Goal: Task Accomplishment & Management: Manage account settings

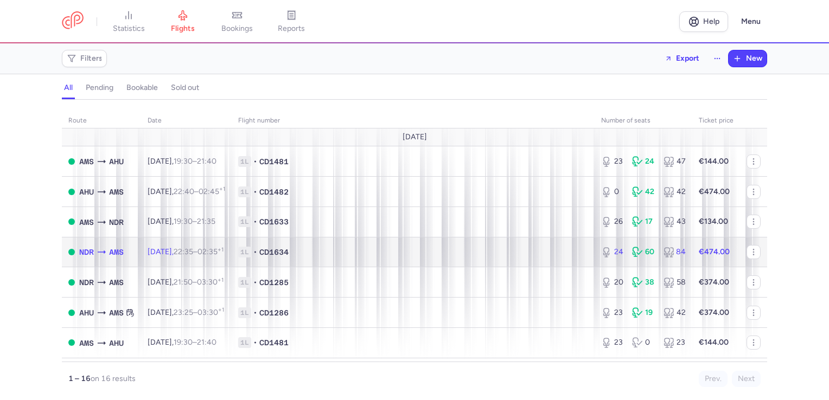
click at [545, 254] on span "1L • CD1634" at bounding box center [413, 252] width 350 height 11
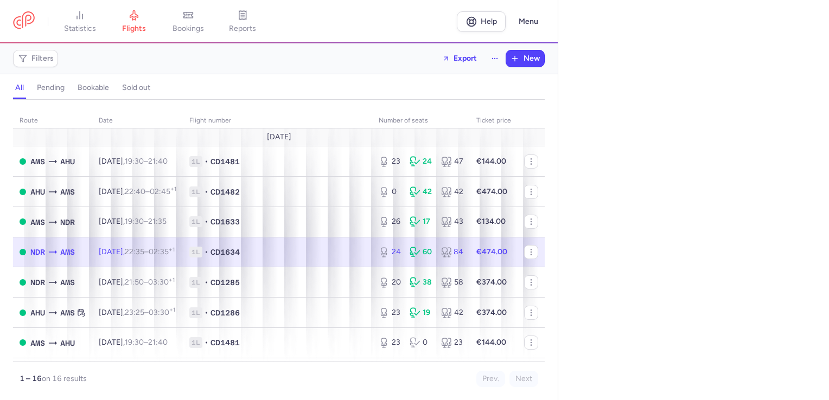
select select "hours"
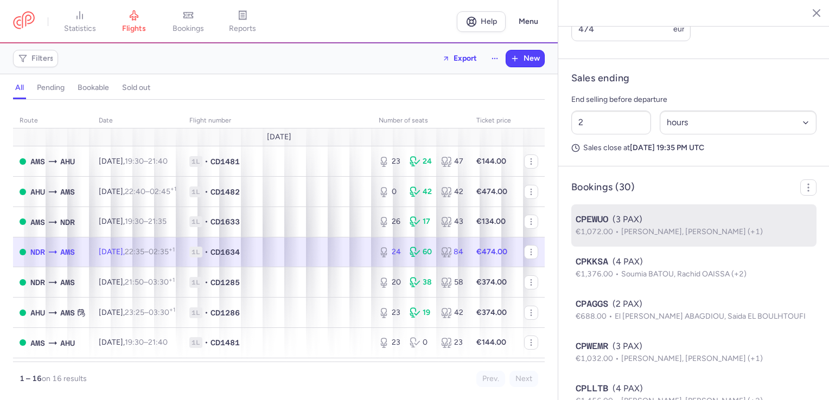
scroll to position [488, 0]
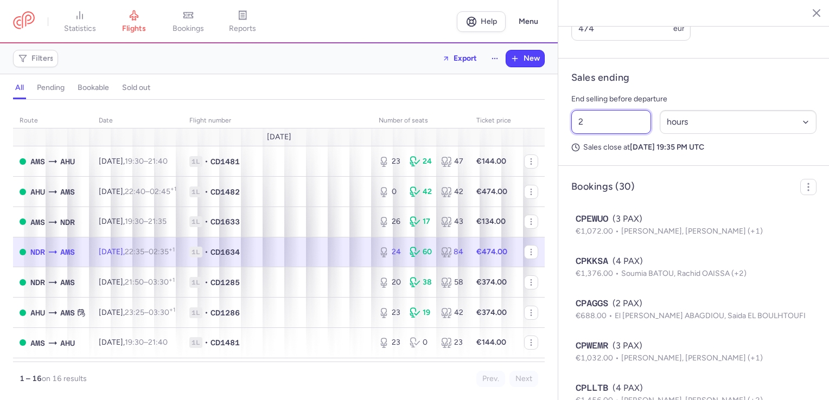
drag, startPoint x: 571, startPoint y: 167, endPoint x: 562, endPoint y: 167, distance: 9.2
click at [562, 166] on article "Sales ending End selling before departure 2 Select an option hours days Sales c…" at bounding box center [693, 112] width 271 height 107
drag, startPoint x: 623, startPoint y: 77, endPoint x: 488, endPoint y: 75, distance: 135.1
click at [488, 75] on div "statistics flights bookings reports Help Menu Filters Export New all pending bo…" at bounding box center [414, 200] width 829 height 400
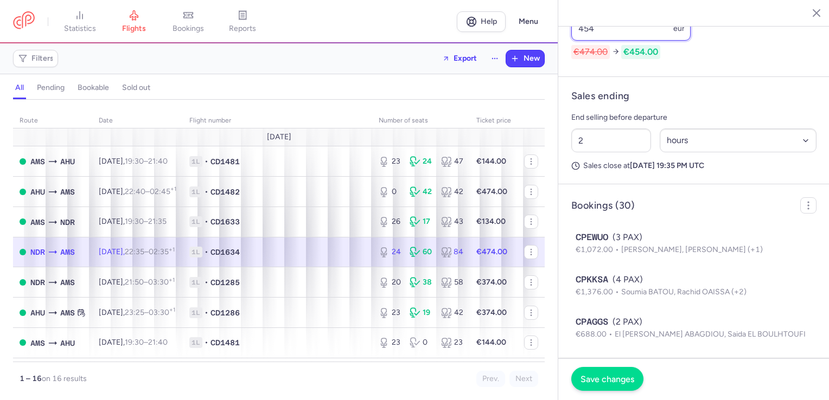
type input "454"
click at [615, 377] on span "Save changes" at bounding box center [608, 379] width 54 height 10
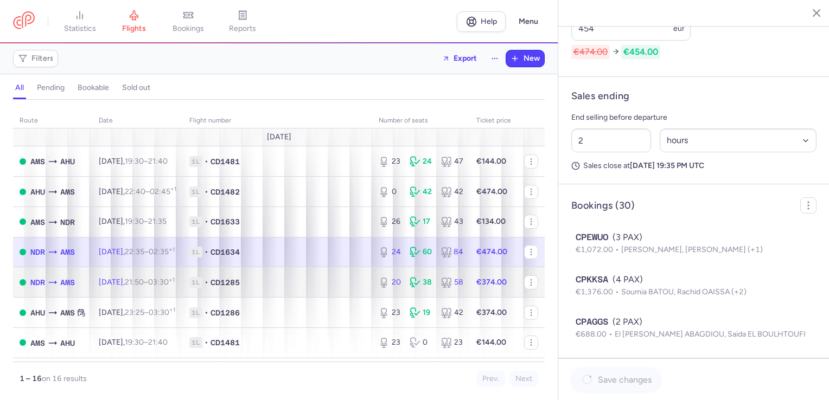
click at [379, 279] on div "20 38 58" at bounding box center [420, 283] width 93 height 20
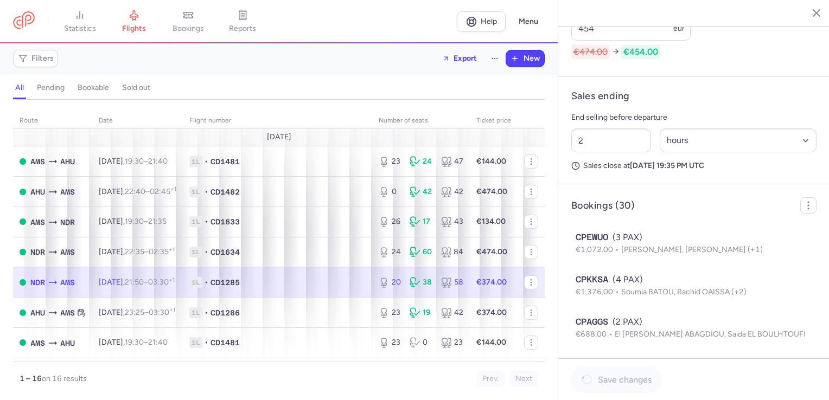
click at [379, 279] on div "20 38 58" at bounding box center [420, 283] width 93 height 20
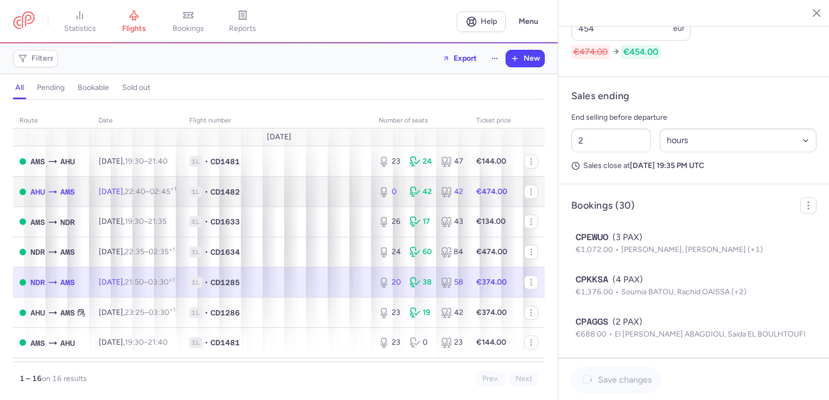
click at [364, 183] on td "1L • CD1482" at bounding box center [277, 192] width 189 height 30
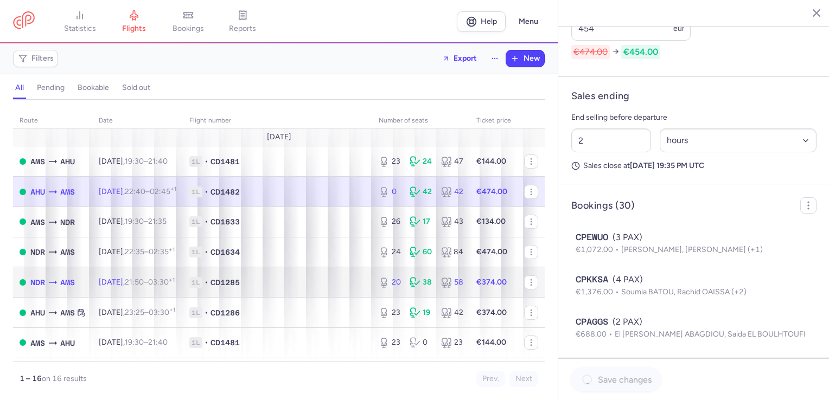
click at [317, 284] on span "1L • CD1285" at bounding box center [277, 282] width 176 height 11
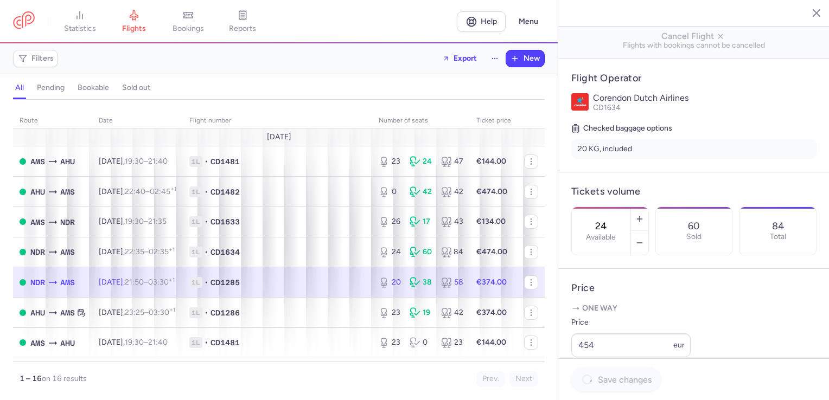
scroll to position [163, 0]
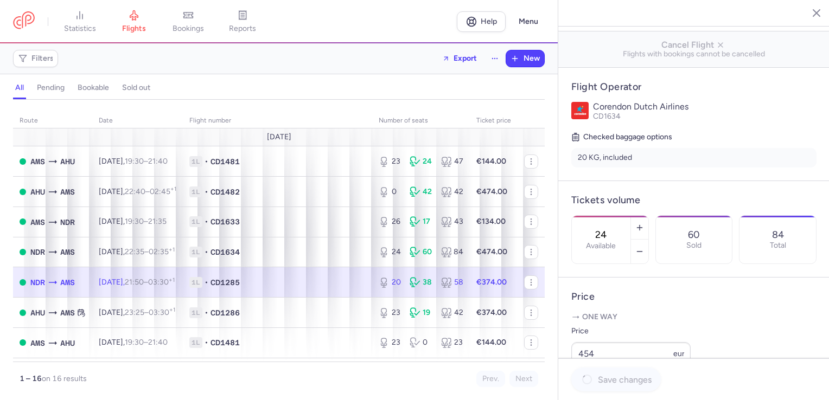
click at [390, 292] on div "20 38 58" at bounding box center [420, 283] width 93 height 20
click at [384, 291] on div "20 38 58" at bounding box center [420, 283] width 93 height 20
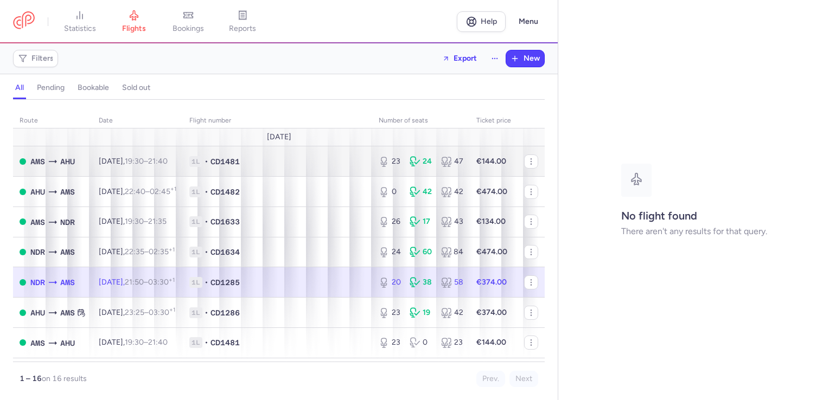
select select "days"
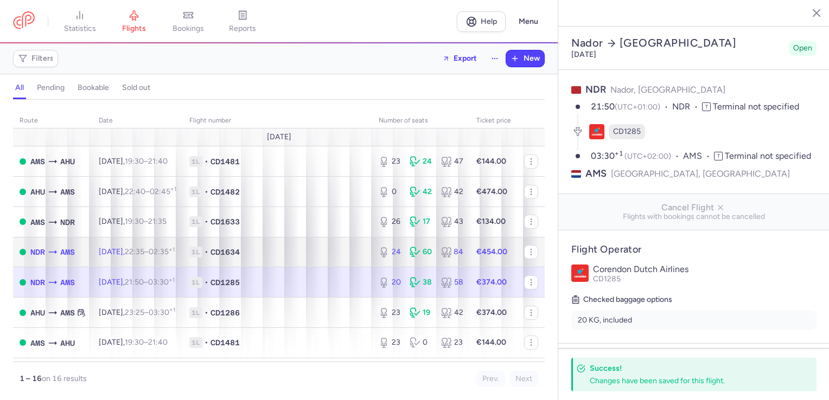
click at [334, 258] on span "1L • CD1634" at bounding box center [277, 252] width 176 height 11
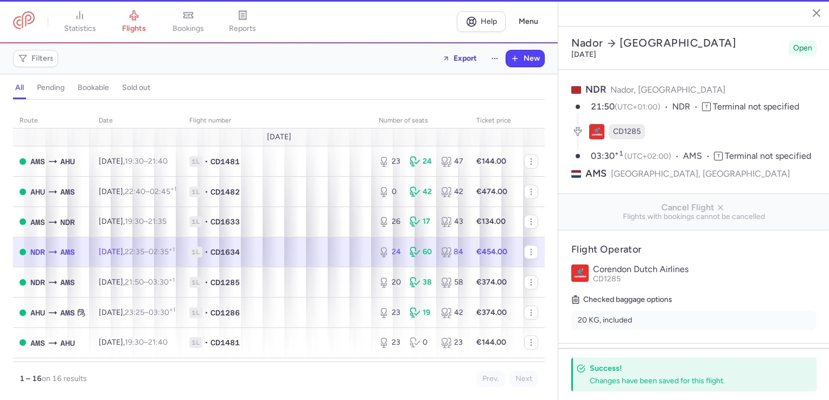
type input "24"
select select "hours"
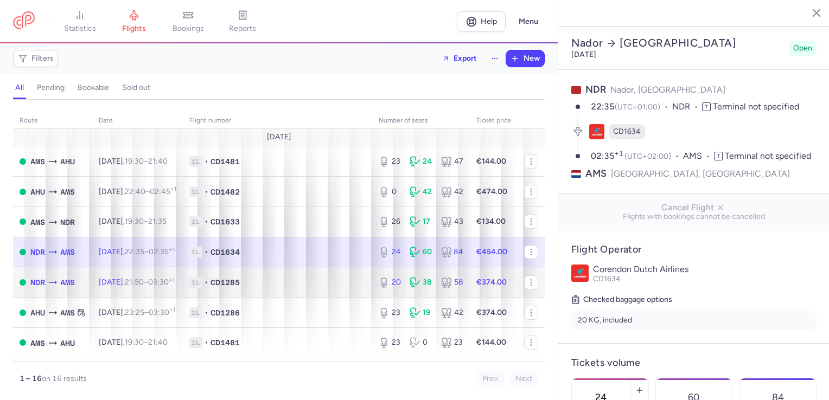
click at [330, 288] on span "1L • CD1285" at bounding box center [277, 282] width 176 height 11
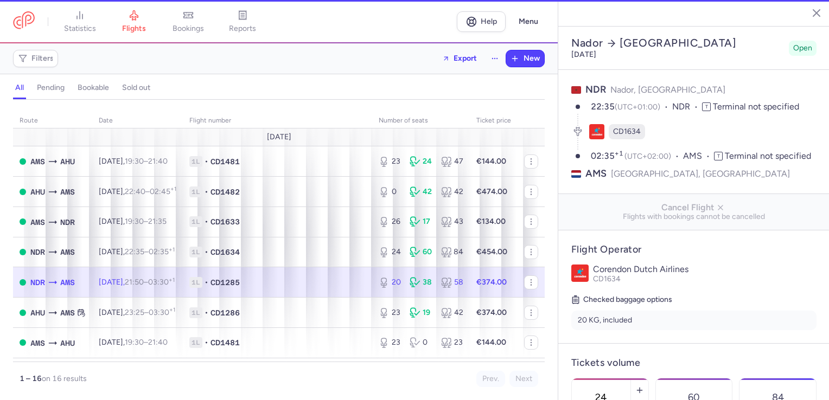
type input "20"
select select "days"
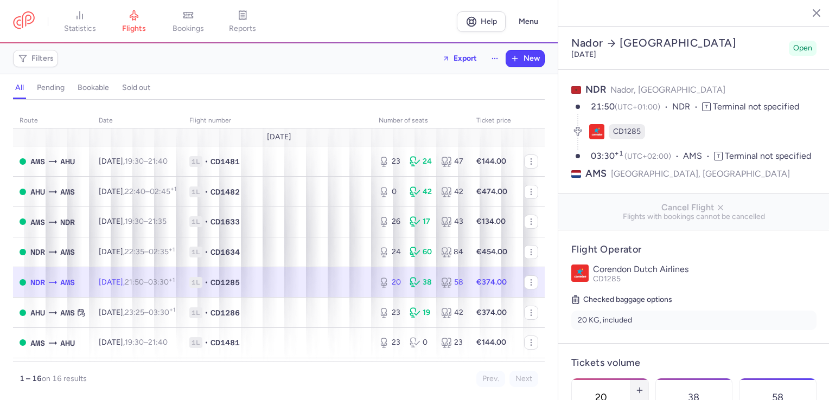
click at [648, 379] on button "button" at bounding box center [639, 391] width 17 height 24
click at [671, 368] on section "[GEOGRAPHIC_DATA] [DATE] Open NDR Nador, [GEOGRAPHIC_DATA] 21:50 (UTC+01:00) ND…" at bounding box center [693, 200] width 271 height 400
click at [671, 368] on footer "Save changes" at bounding box center [693, 380] width 271 height 42
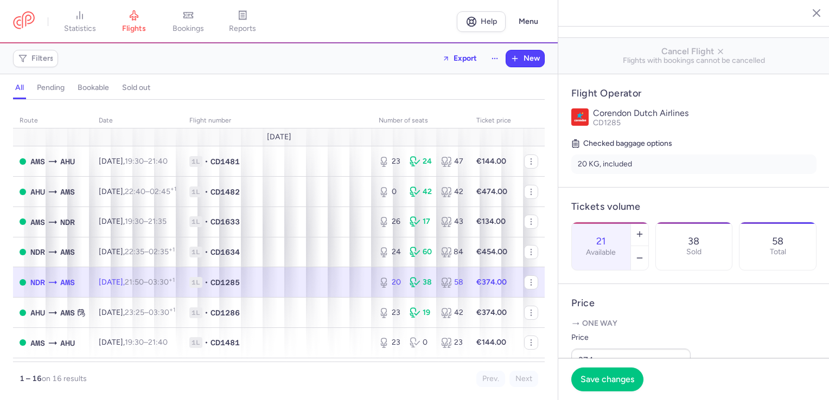
scroll to position [163, 0]
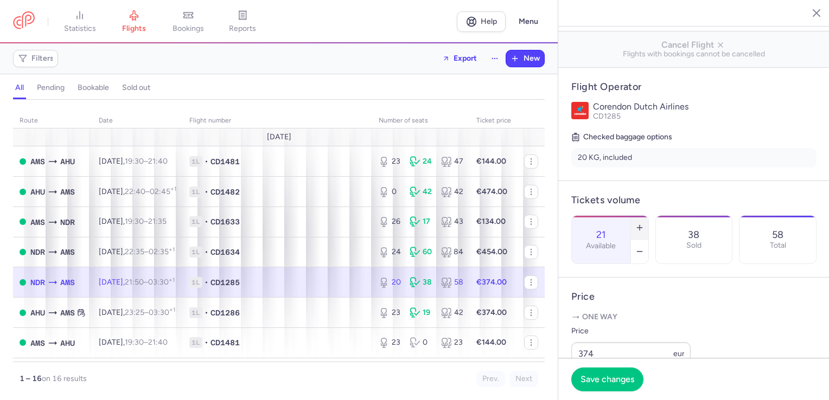
click at [648, 218] on button "button" at bounding box center [639, 228] width 17 height 24
drag, startPoint x: 673, startPoint y: 218, endPoint x: 669, endPoint y: 238, distance: 20.0
click at [648, 218] on button "button" at bounding box center [639, 228] width 17 height 24
click at [618, 376] on span "Save changes" at bounding box center [608, 379] width 54 height 10
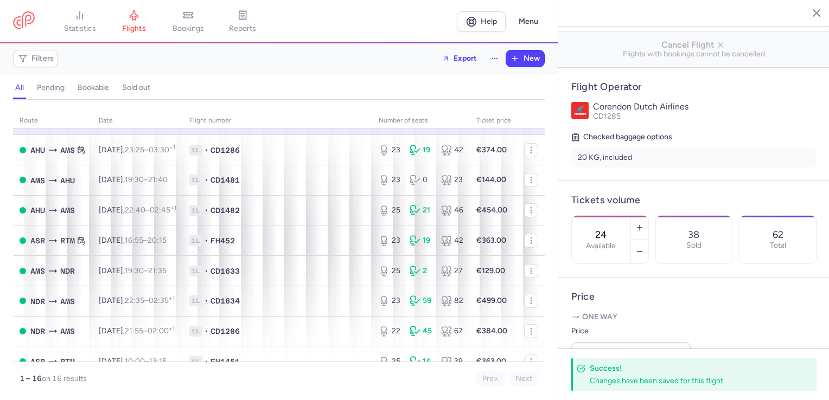
scroll to position [296, 0]
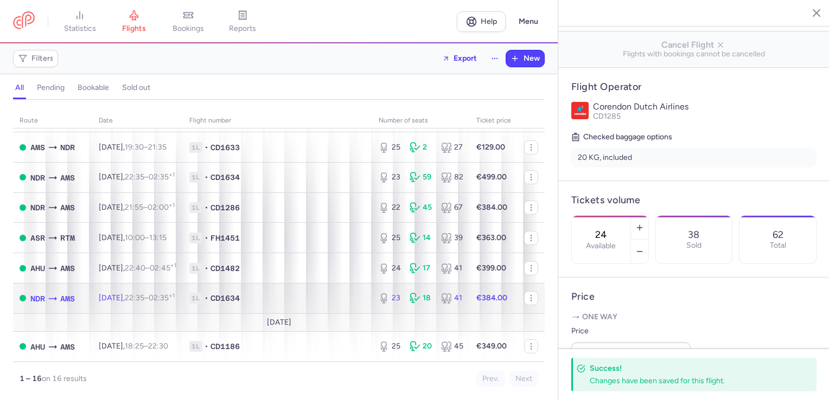
click at [345, 293] on span "1L • CD1634" at bounding box center [277, 298] width 176 height 11
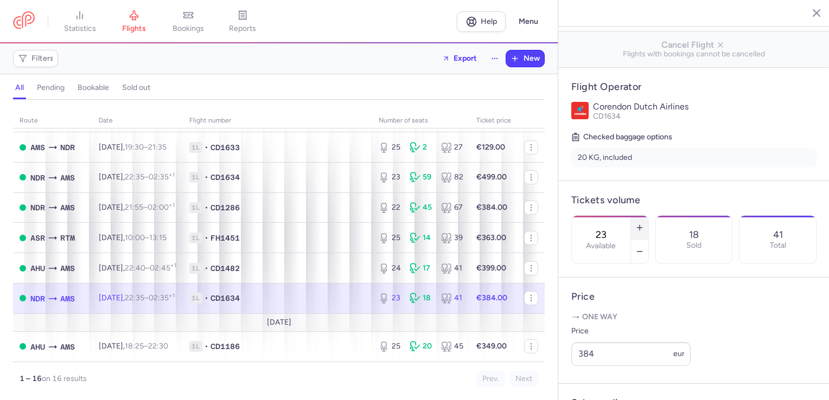
click at [648, 216] on button "button" at bounding box center [639, 228] width 17 height 24
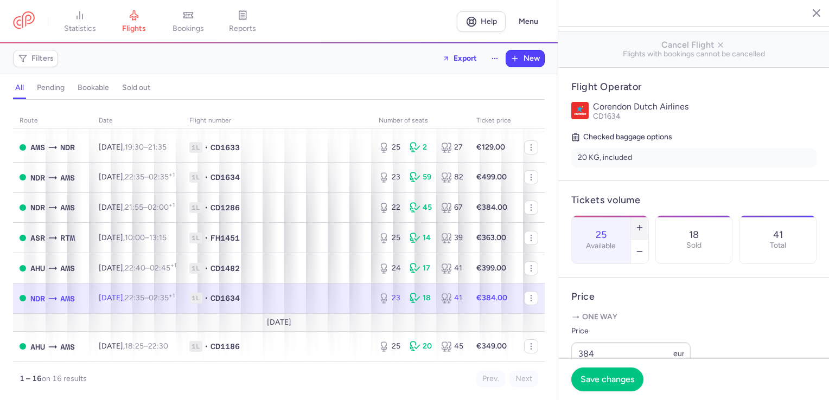
click at [648, 216] on button "button" at bounding box center [639, 228] width 17 height 24
type input "26"
click at [614, 379] on span "Save changes" at bounding box center [608, 379] width 54 height 10
